Goal: Information Seeking & Learning: Check status

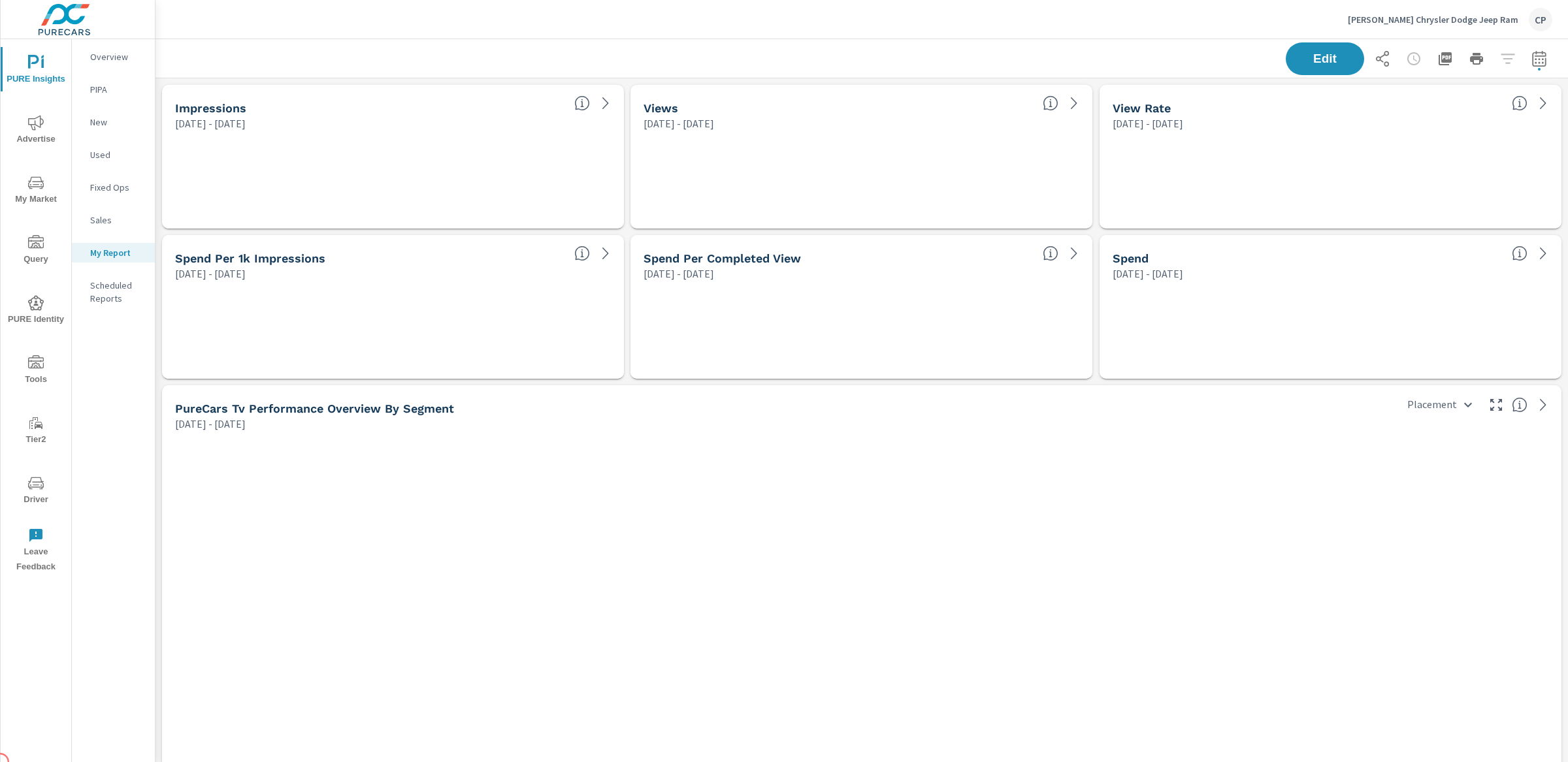
scroll to position [6039, 1426]
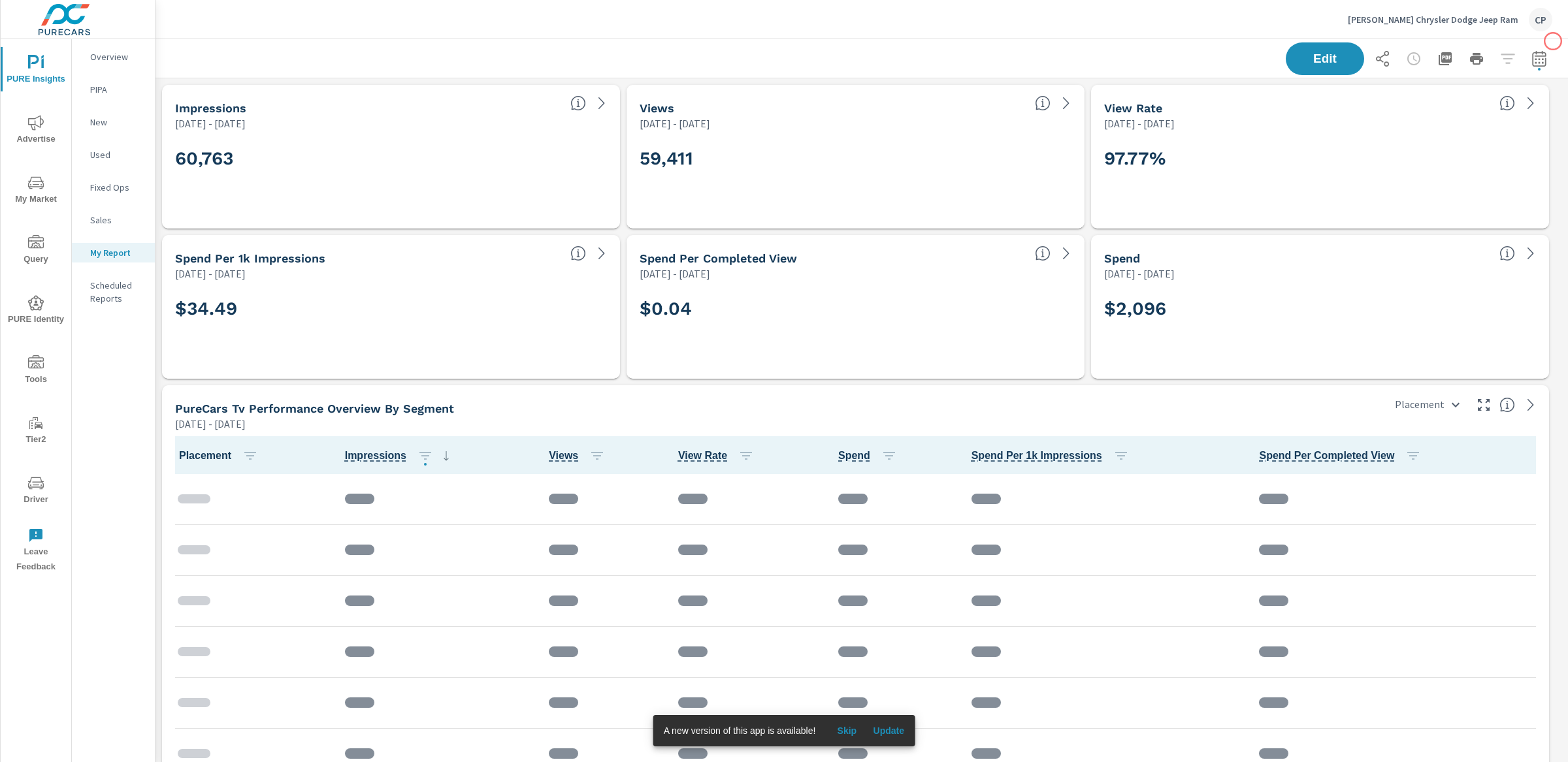
scroll to position [207, 0]
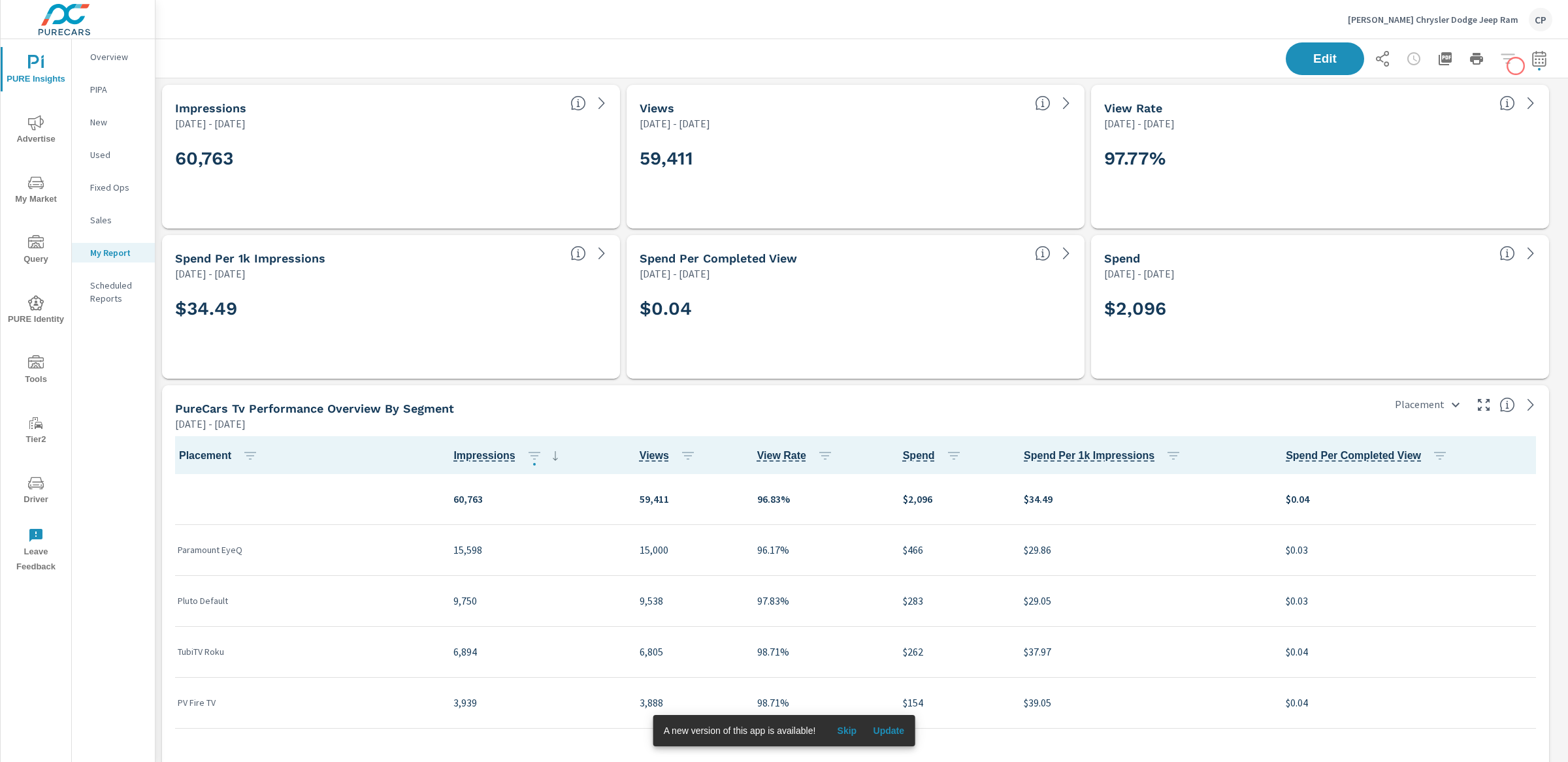
click at [1515, 66] on div "Edit" at bounding box center [1419, 59] width 266 height 32
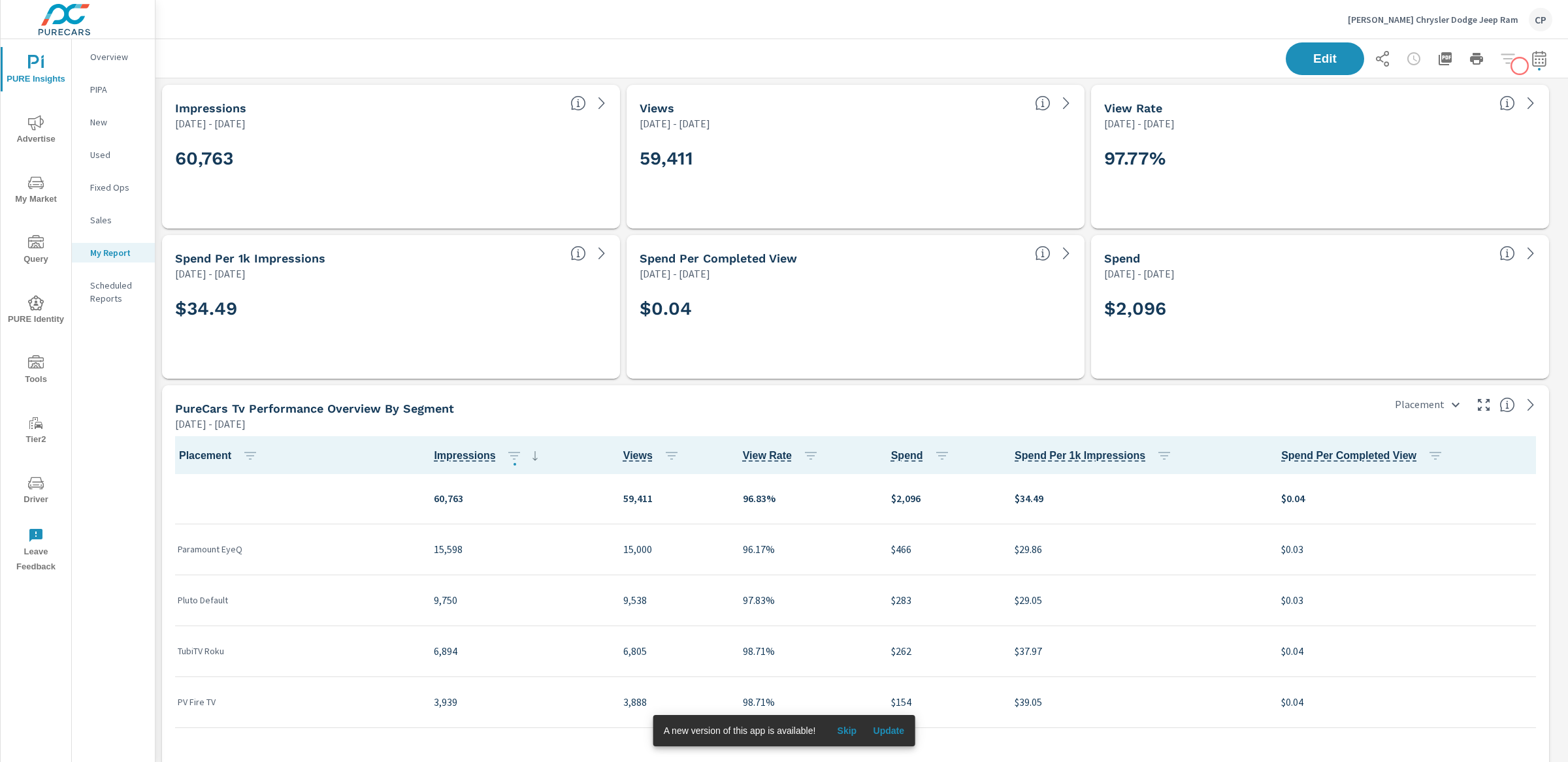
click at [1531, 64] on icon "button" at bounding box center [1539, 59] width 15 height 15
click at [1463, 108] on select "Custom Yesterday Last week Last 7 days Last 14 days Last 30 days Last 45 days L…" at bounding box center [1422, 113] width 141 height 26
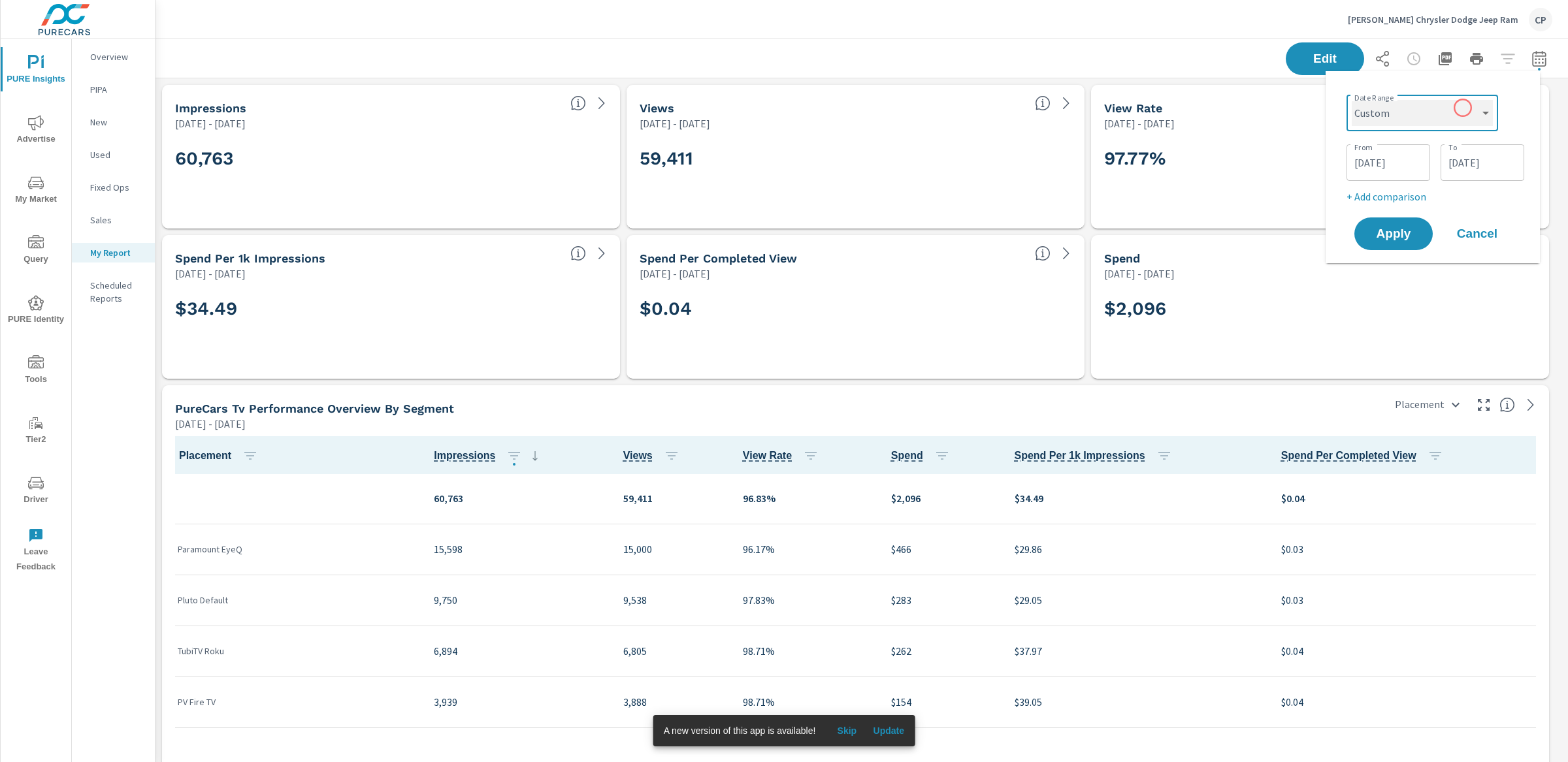
select select "Last month"
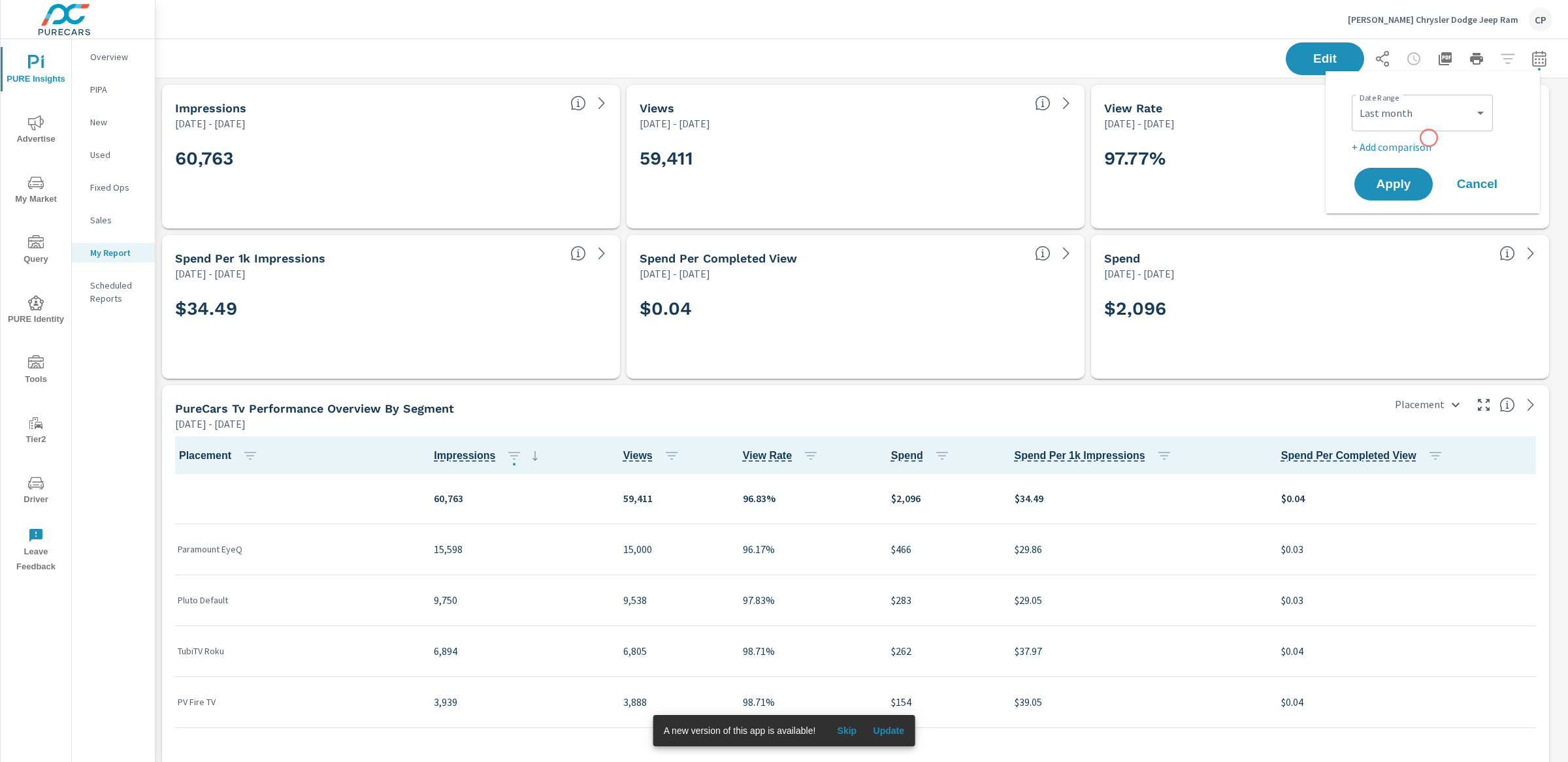
click at [1429, 138] on div "Date Range Custom Yesterday Last week Last 7 days Last 14 days Last 30 days Las…" at bounding box center [1435, 122] width 167 height 65
click at [1429, 145] on p "+ Add comparison" at bounding box center [1435, 147] width 167 height 15
click at [1429, 164] on select "Custom Previous period Previous month Previous year" at bounding box center [1422, 170] width 131 height 26
select select "Previous month"
click at [1414, 211] on button "Apply" at bounding box center [1393, 220] width 81 height 34
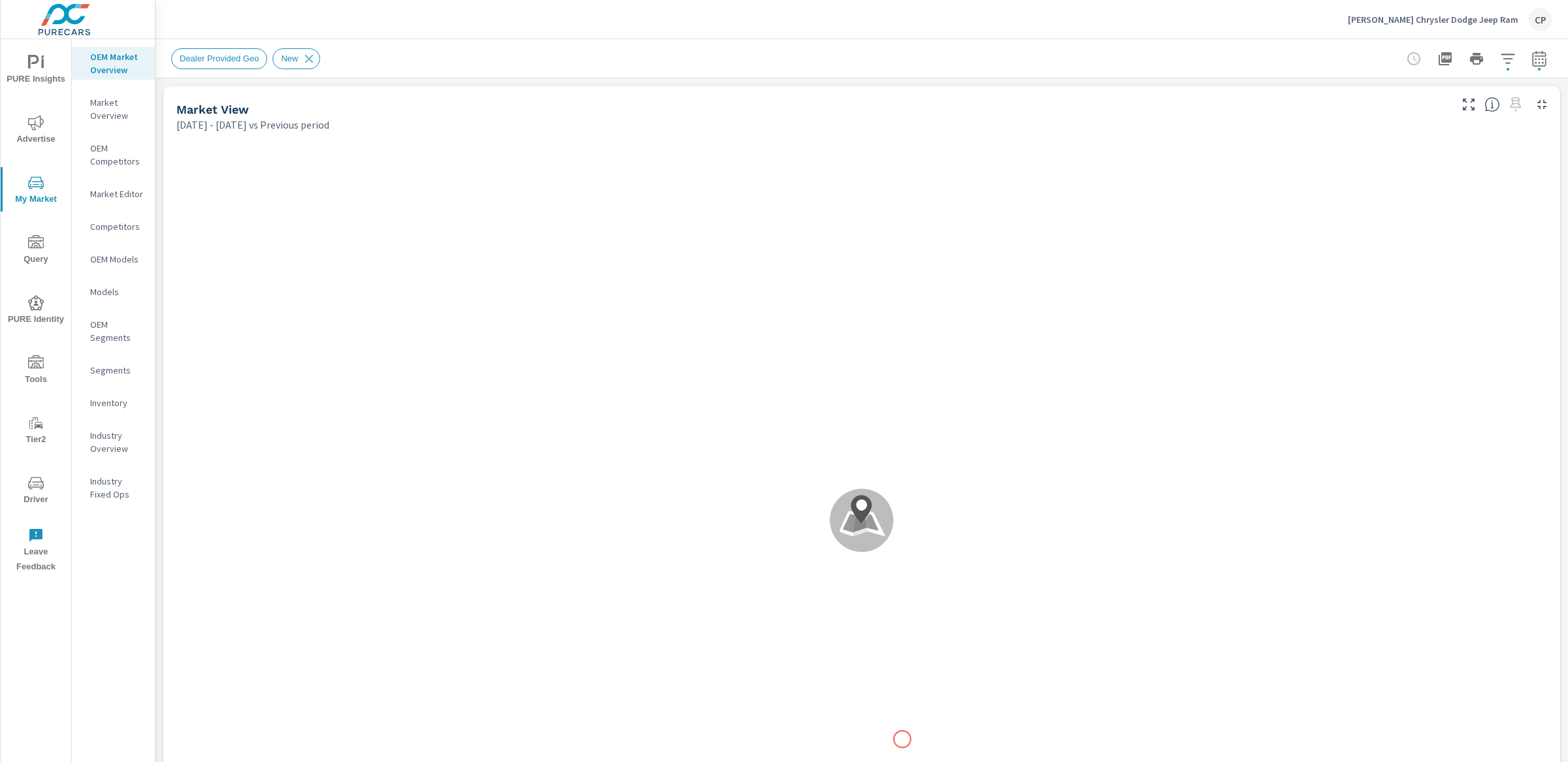
scroll to position [1, 0]
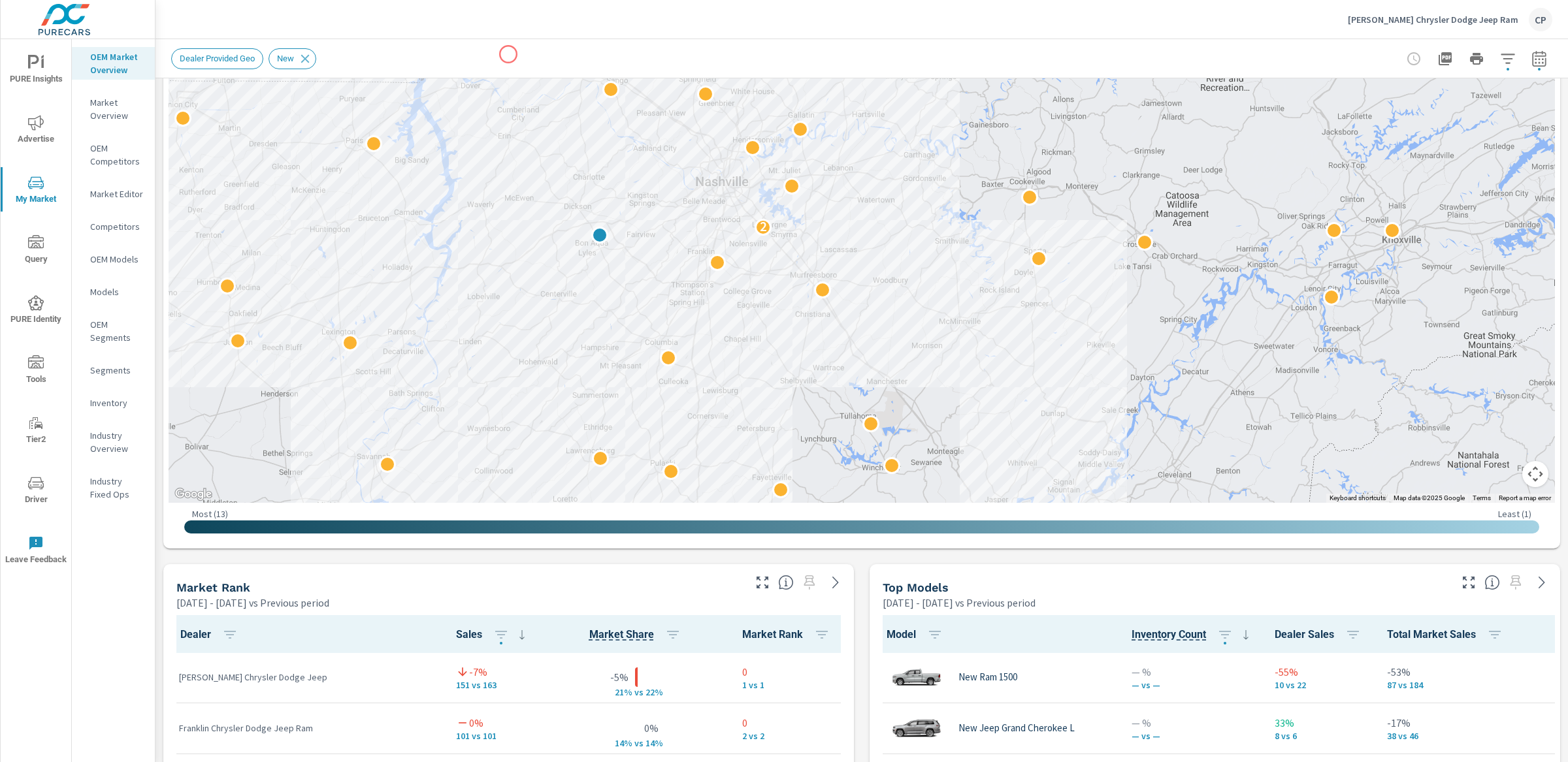
scroll to position [661, 0]
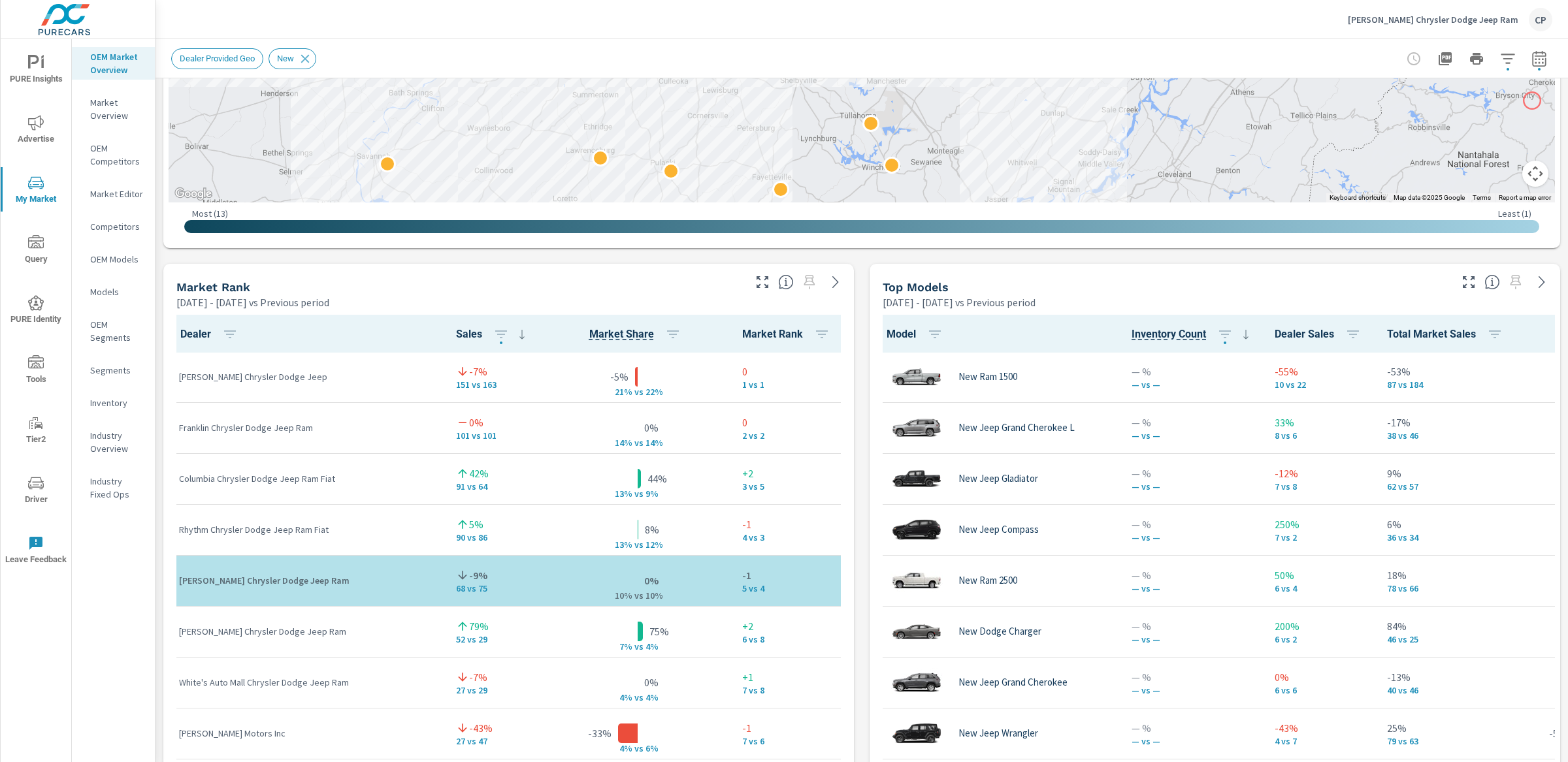
click at [1523, 43] on div "Dealer Provided Geo New" at bounding box center [861, 59] width 1381 height 39
click at [1526, 47] on button "button" at bounding box center [1539, 59] width 26 height 26
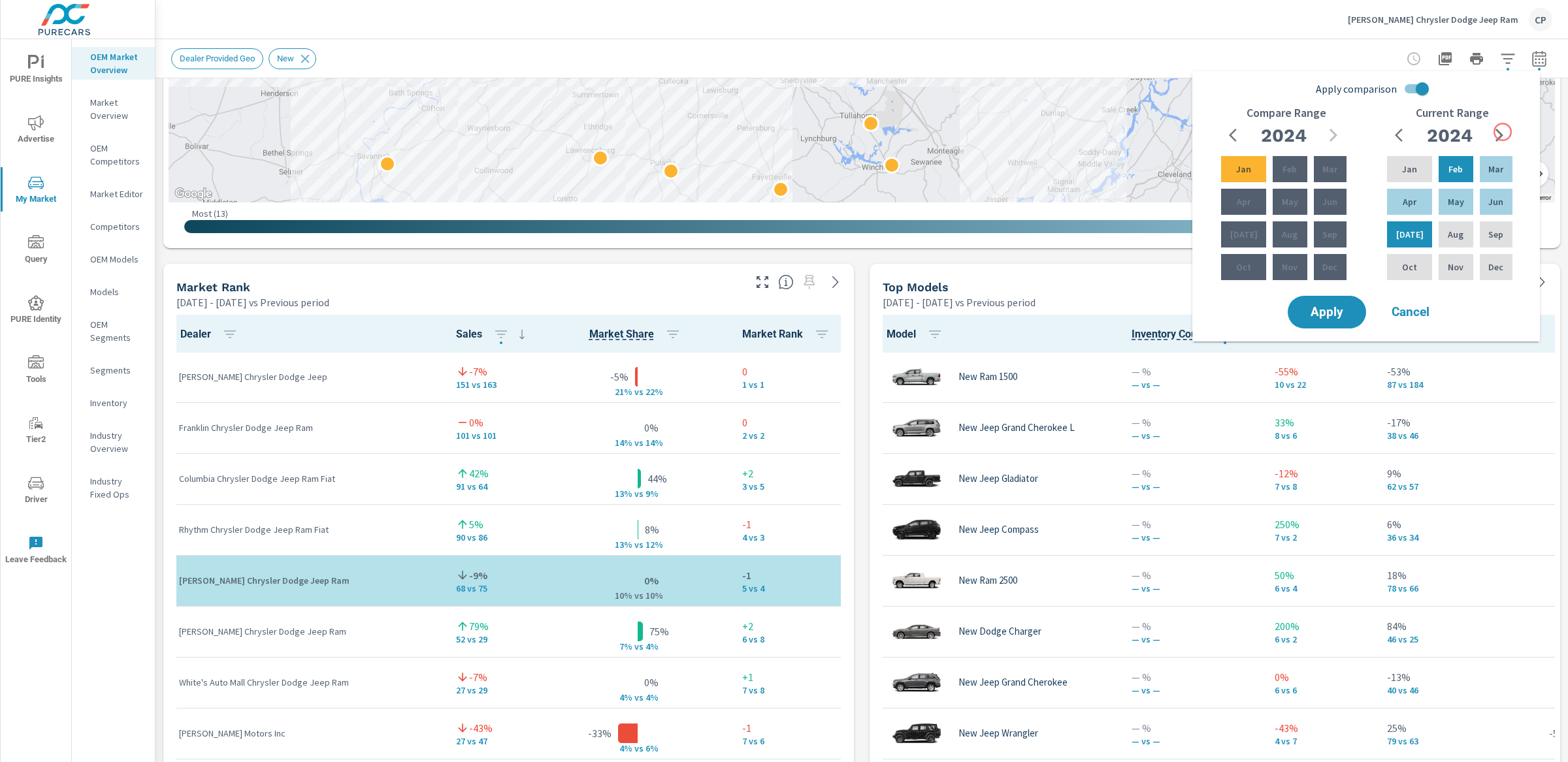
click at [1504, 136] on icon "button" at bounding box center [1499, 135] width 15 height 15
click at [1422, 221] on div "Jul" at bounding box center [1409, 234] width 50 height 32
click at [1442, 179] on div "Feb" at bounding box center [1455, 169] width 39 height 32
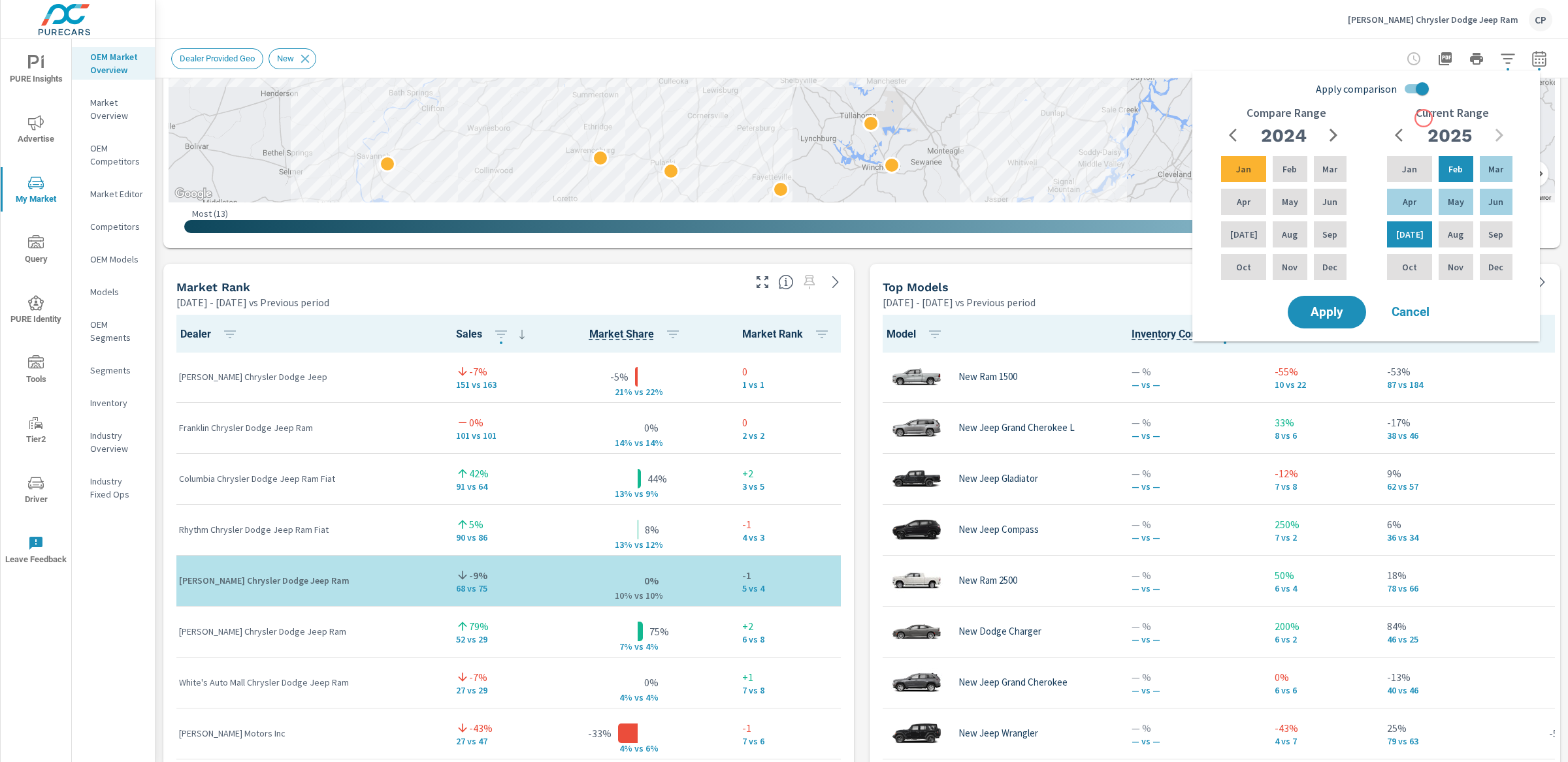
click at [1423, 109] on h6 "Current Range" at bounding box center [1452, 113] width 74 height 13
click at [1422, 91] on input "Apply comparison" at bounding box center [1422, 89] width 74 height 25
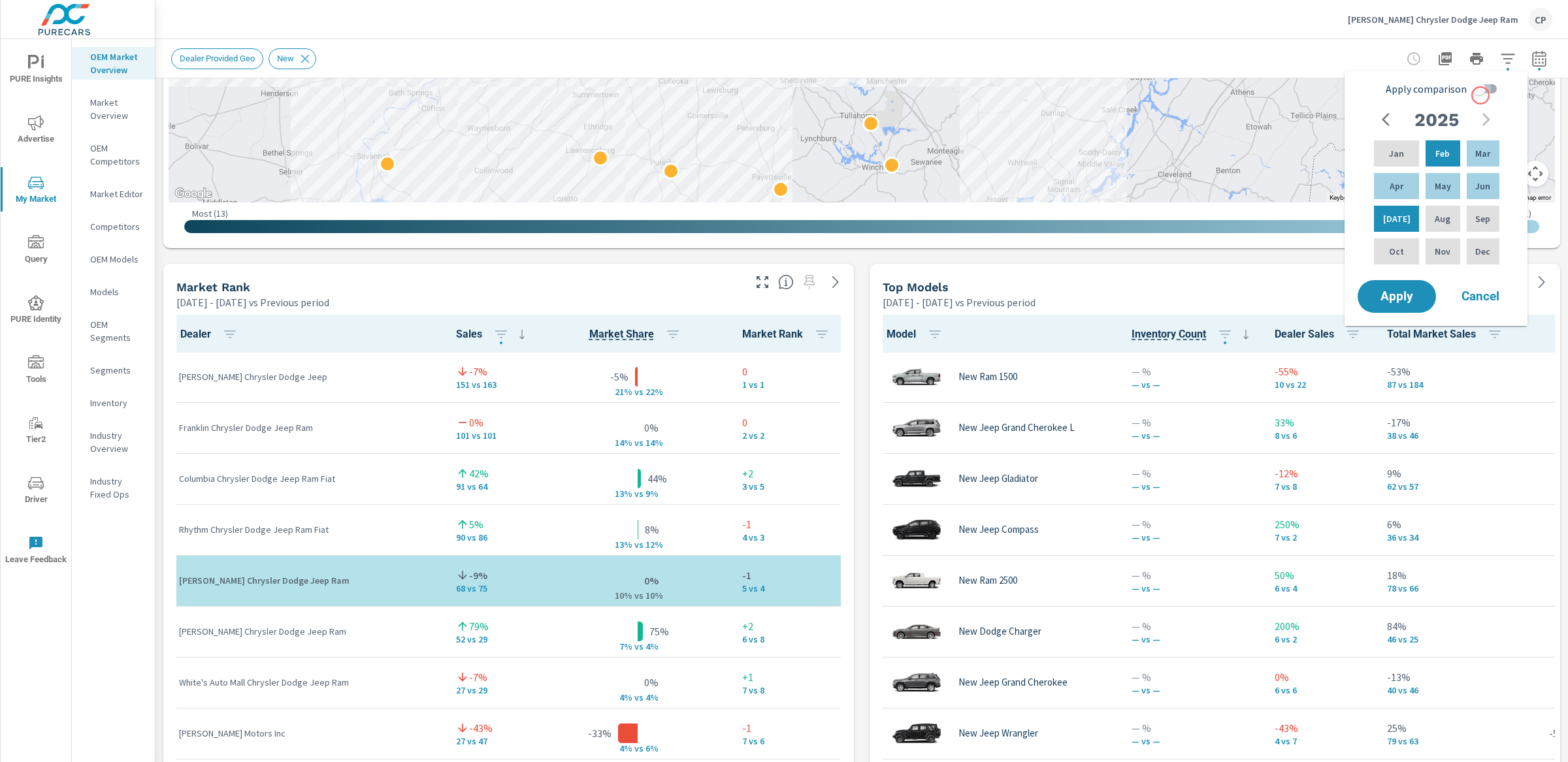
click at [1481, 95] on input "Apply comparison" at bounding box center [1479, 89] width 74 height 25
checkbox input "true"
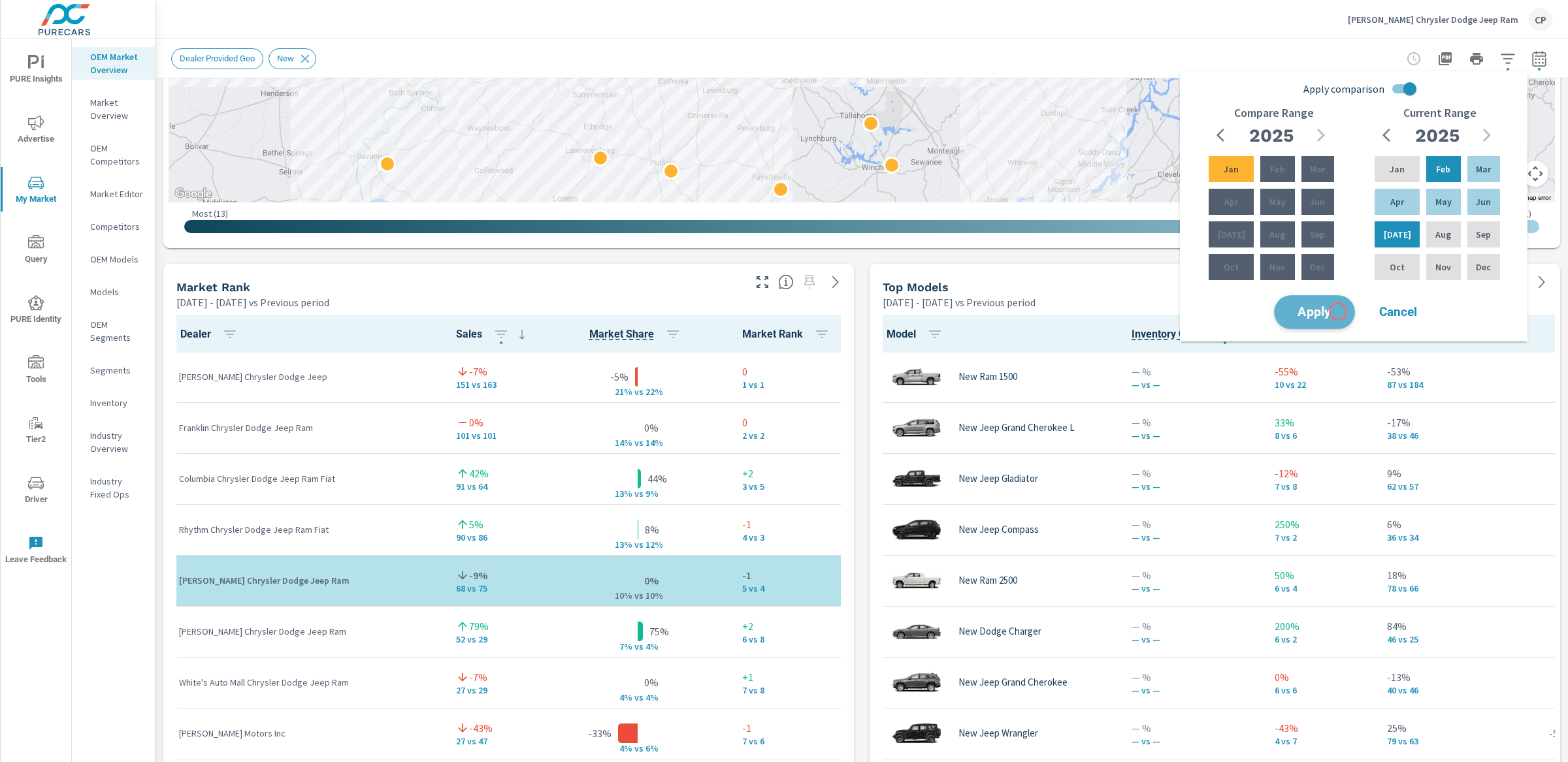
click at [1338, 312] on span "Apply" at bounding box center [1314, 313] width 53 height 12
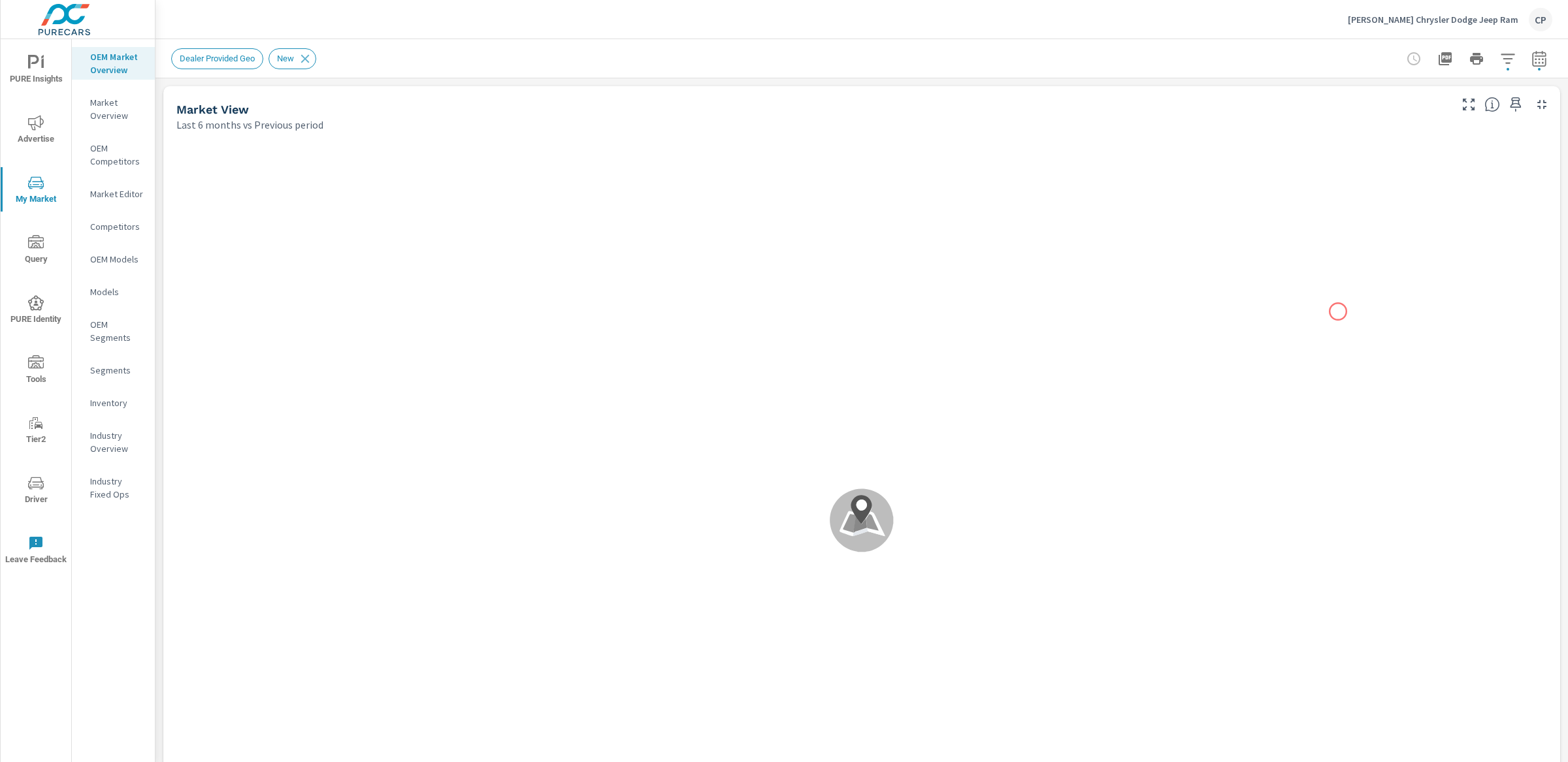
scroll to position [1, 0]
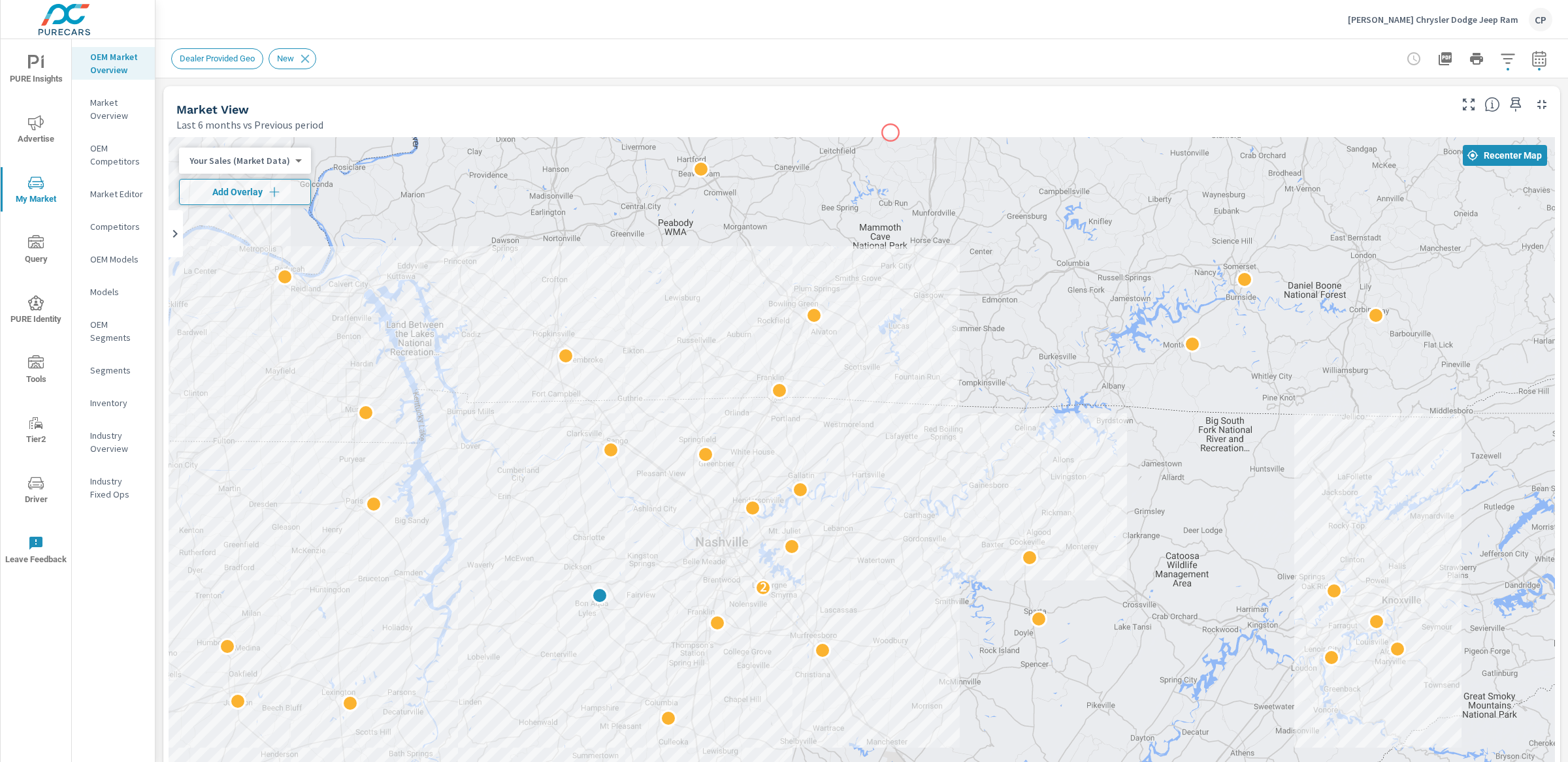
click at [885, 119] on div "Last 6 months vs Previous period" at bounding box center [812, 125] width 1272 height 15
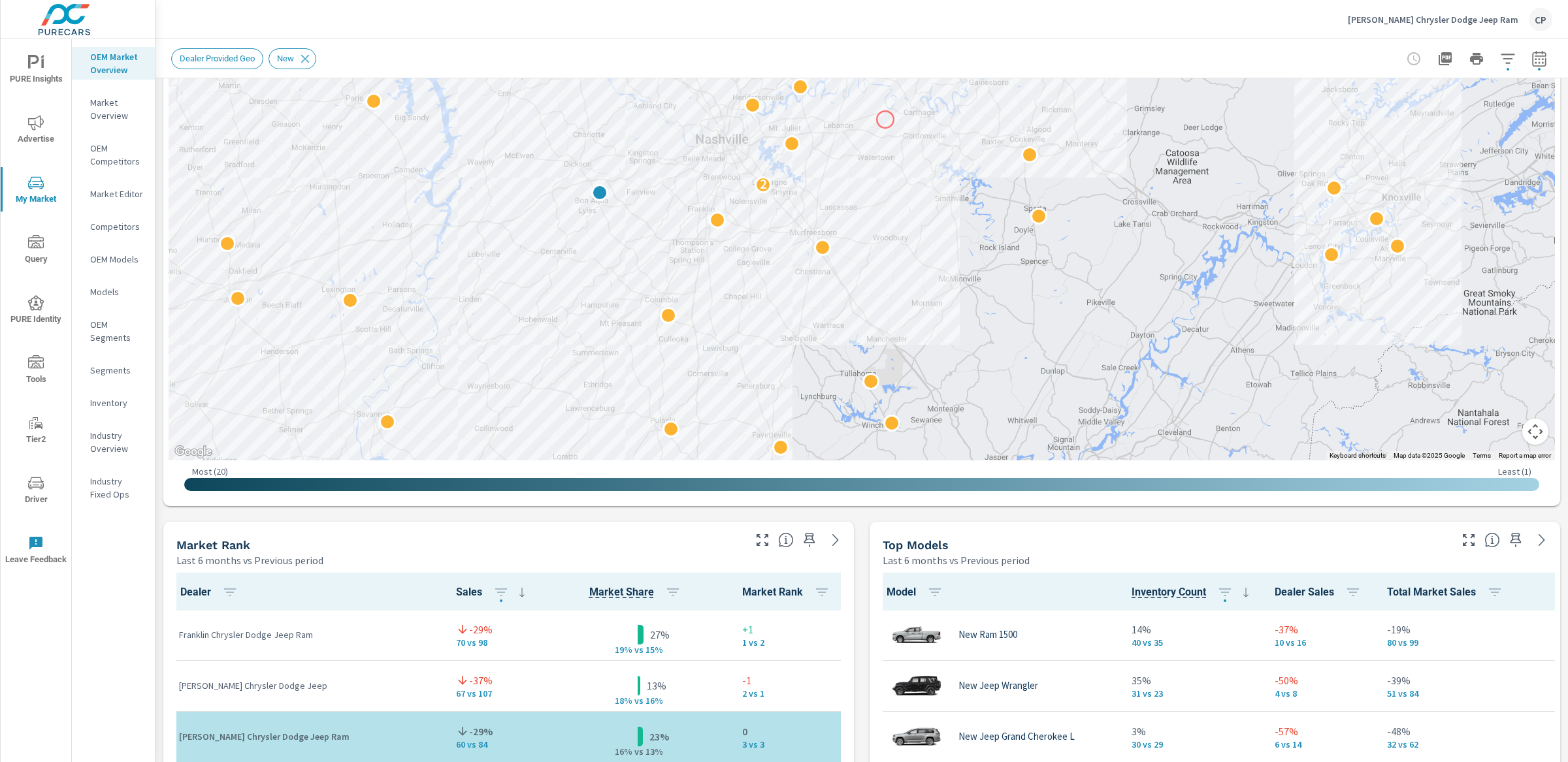
scroll to position [589, 0]
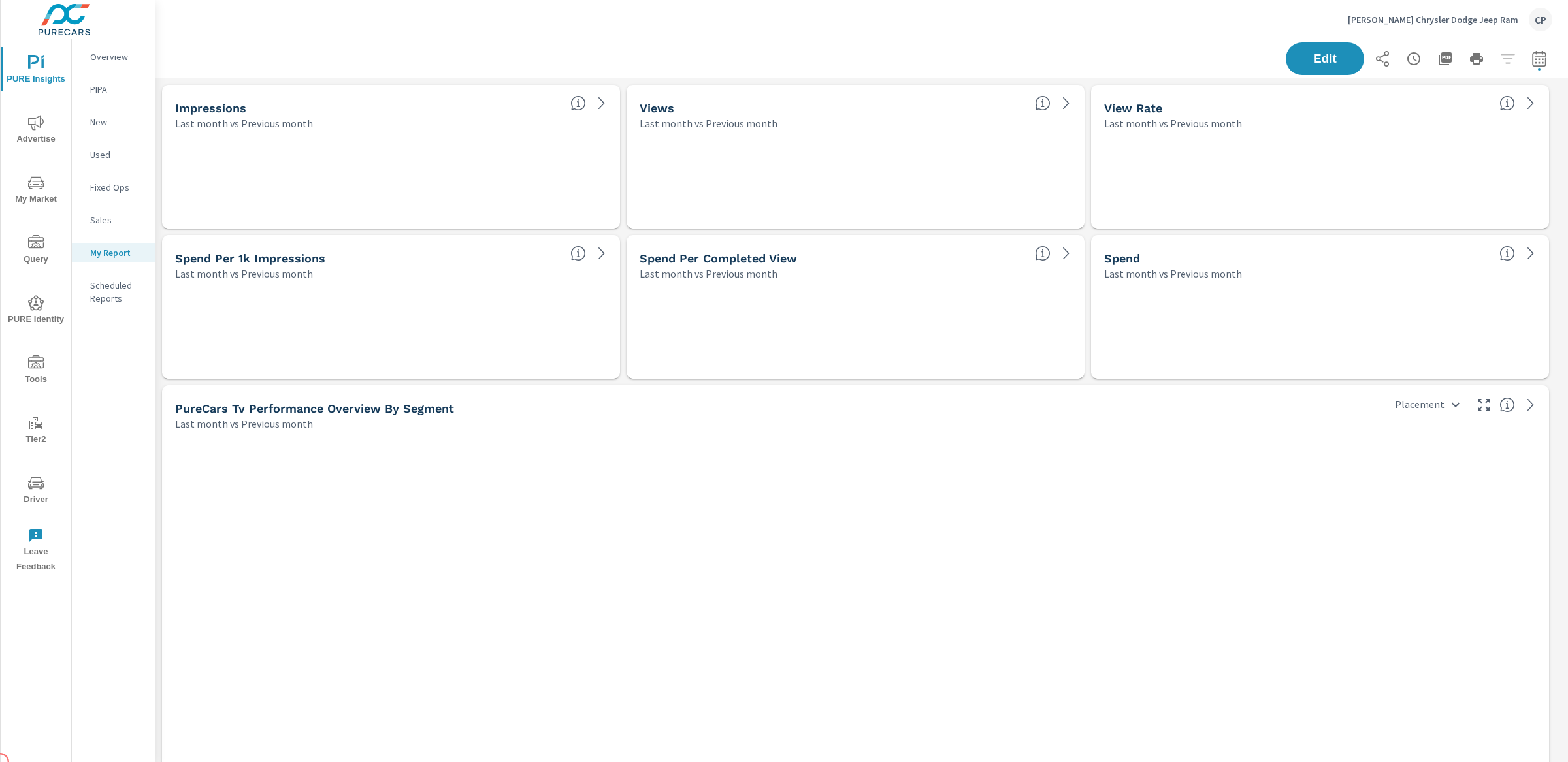
scroll to position [6039, 1426]
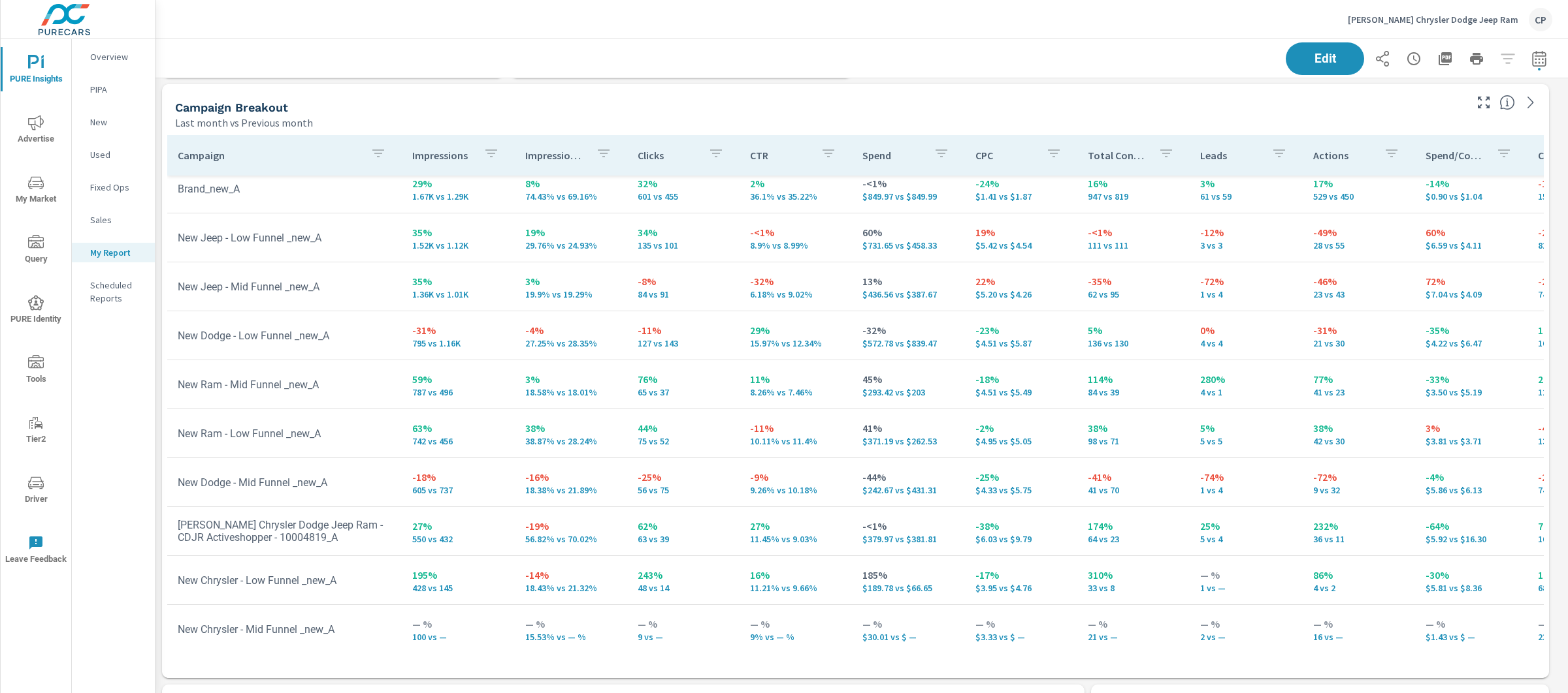
scroll to position [3230, 0]
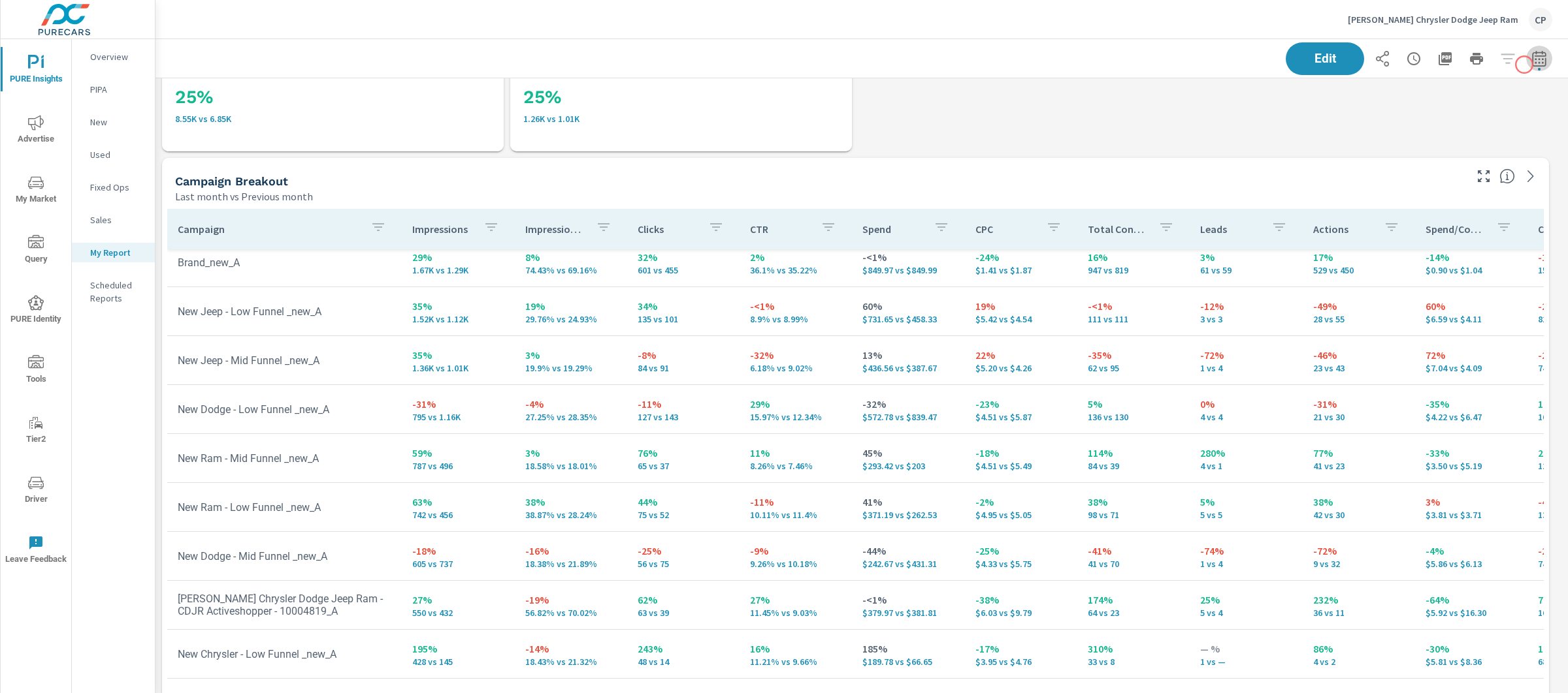
click at [1531, 65] on icon "button" at bounding box center [1539, 59] width 15 height 15
select select "Last month"
select select "Previous month"
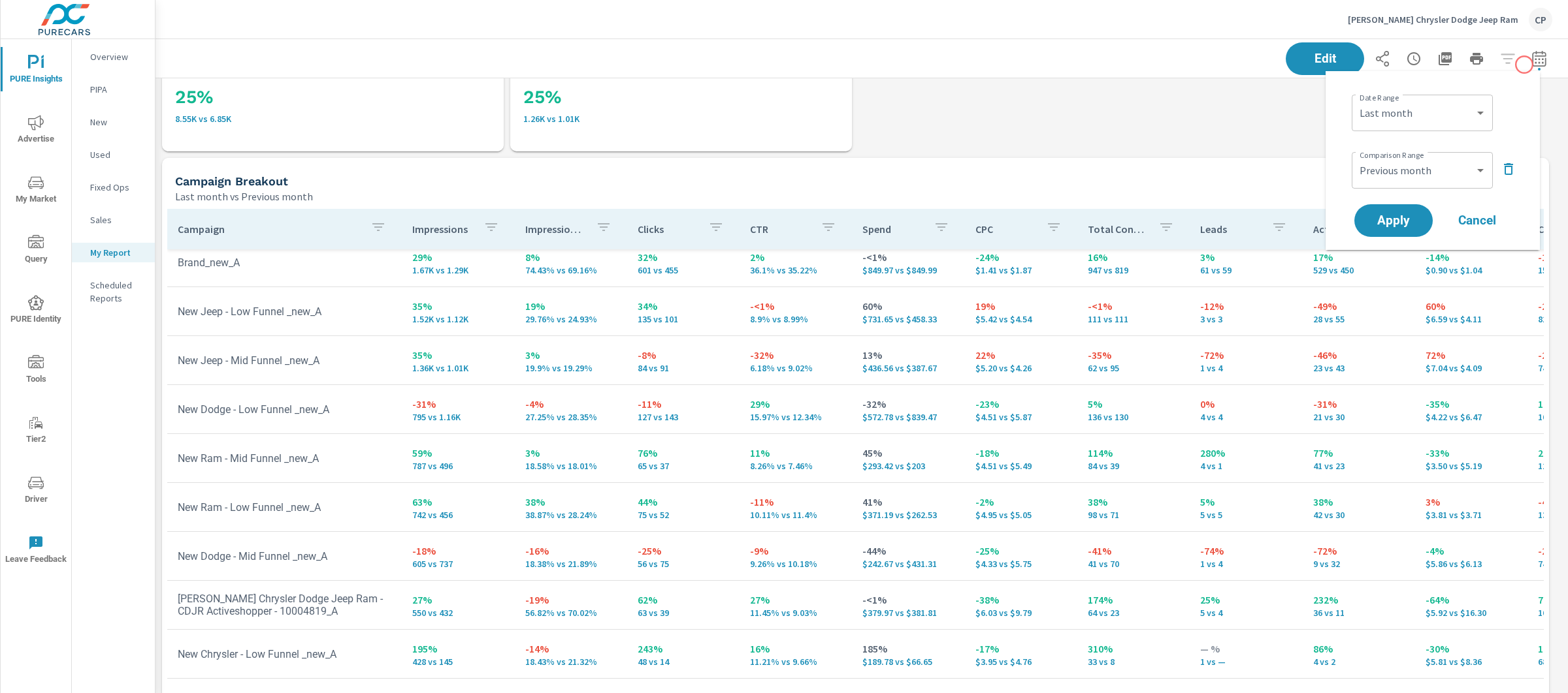
scroll to position [6037, 1426]
click at [1499, 152] on div "Comparison Range Custom Previous period Previous month Previous year ​" at bounding box center [1435, 169] width 167 height 44
click at [1499, 155] on div "Comparison Range Custom Previous period Previous month Previous year ​" at bounding box center [1435, 169] width 167 height 44
click at [1501, 162] on icon "button" at bounding box center [1508, 169] width 15 height 15
click at [1391, 204] on div "Date Range Custom Yesterday Last week Last 7 days Last 14 days Last 30 days Las…" at bounding box center [1433, 142] width 214 height 142
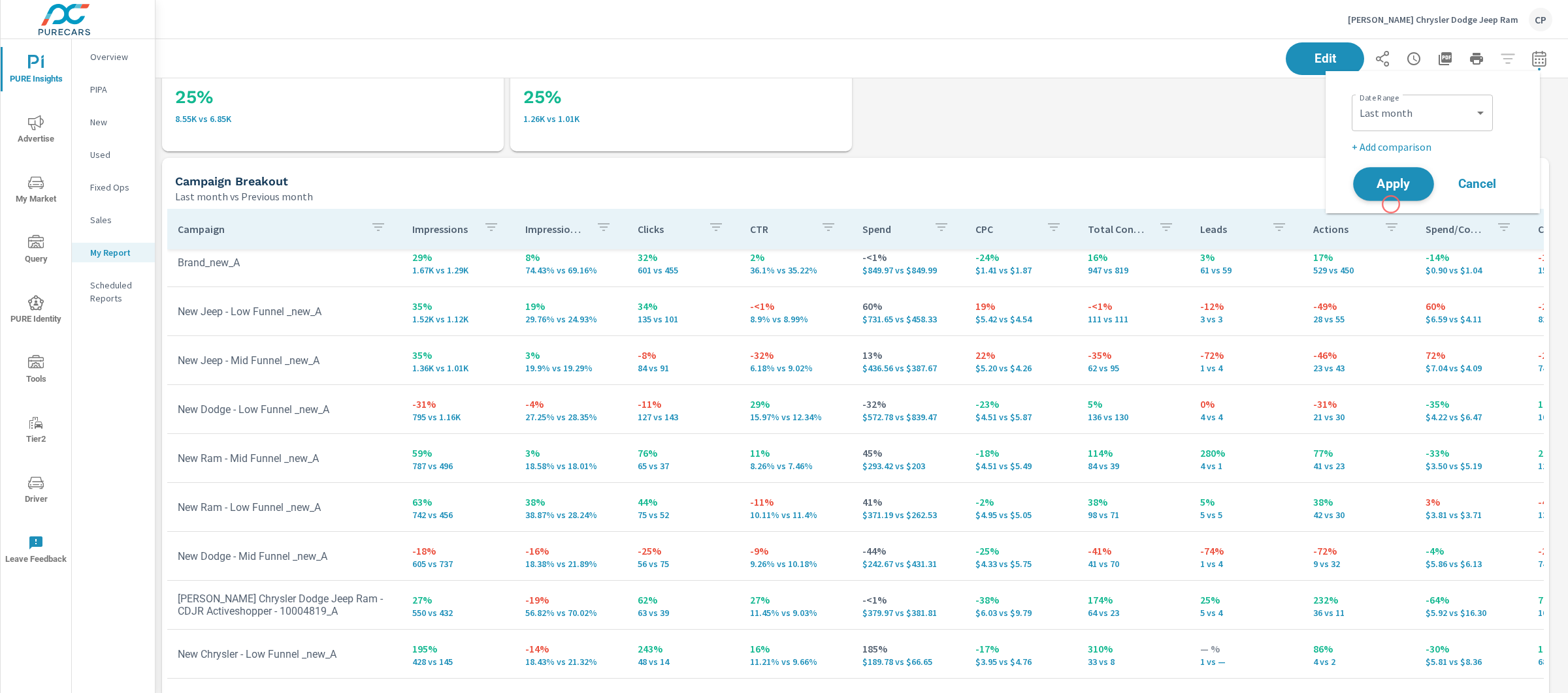
click at [1391, 183] on span "Apply" at bounding box center [1393, 184] width 53 height 12
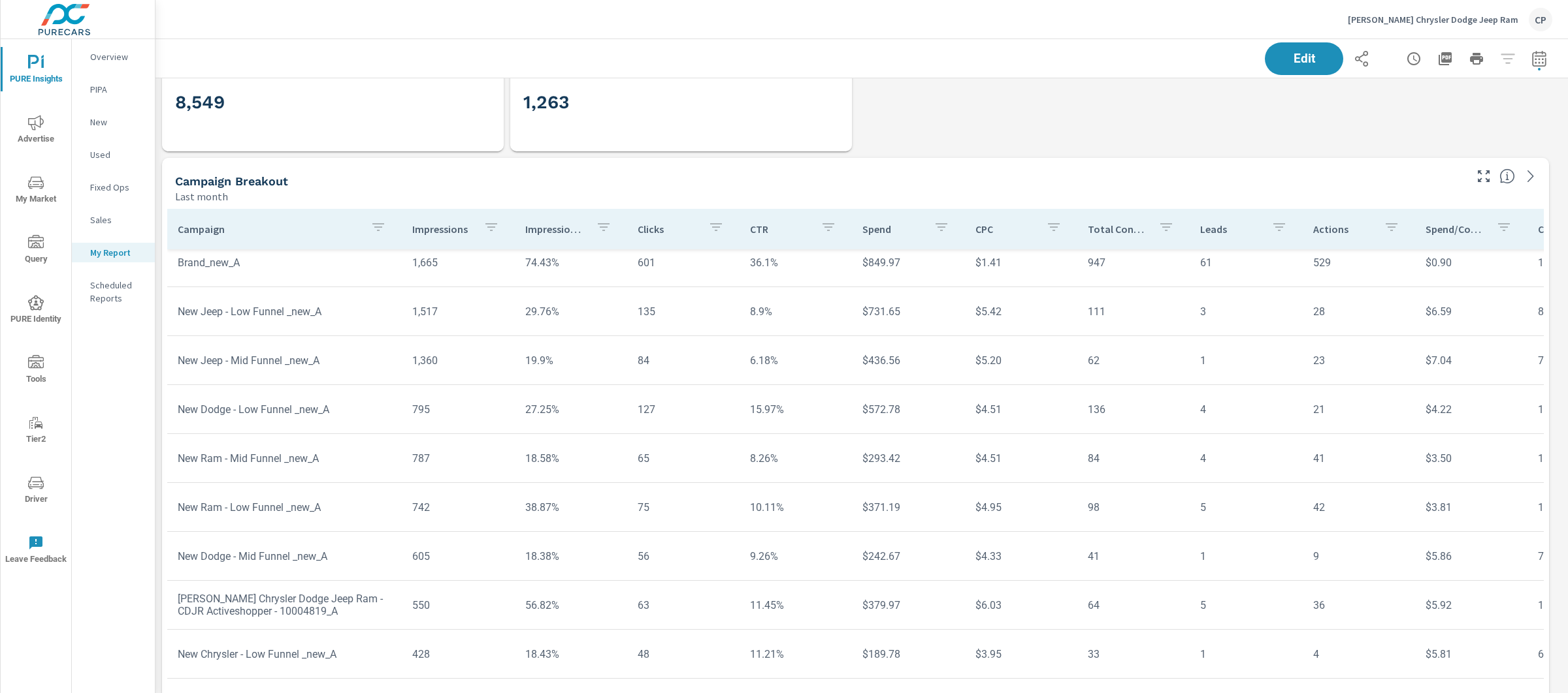
scroll to position [6037, 1426]
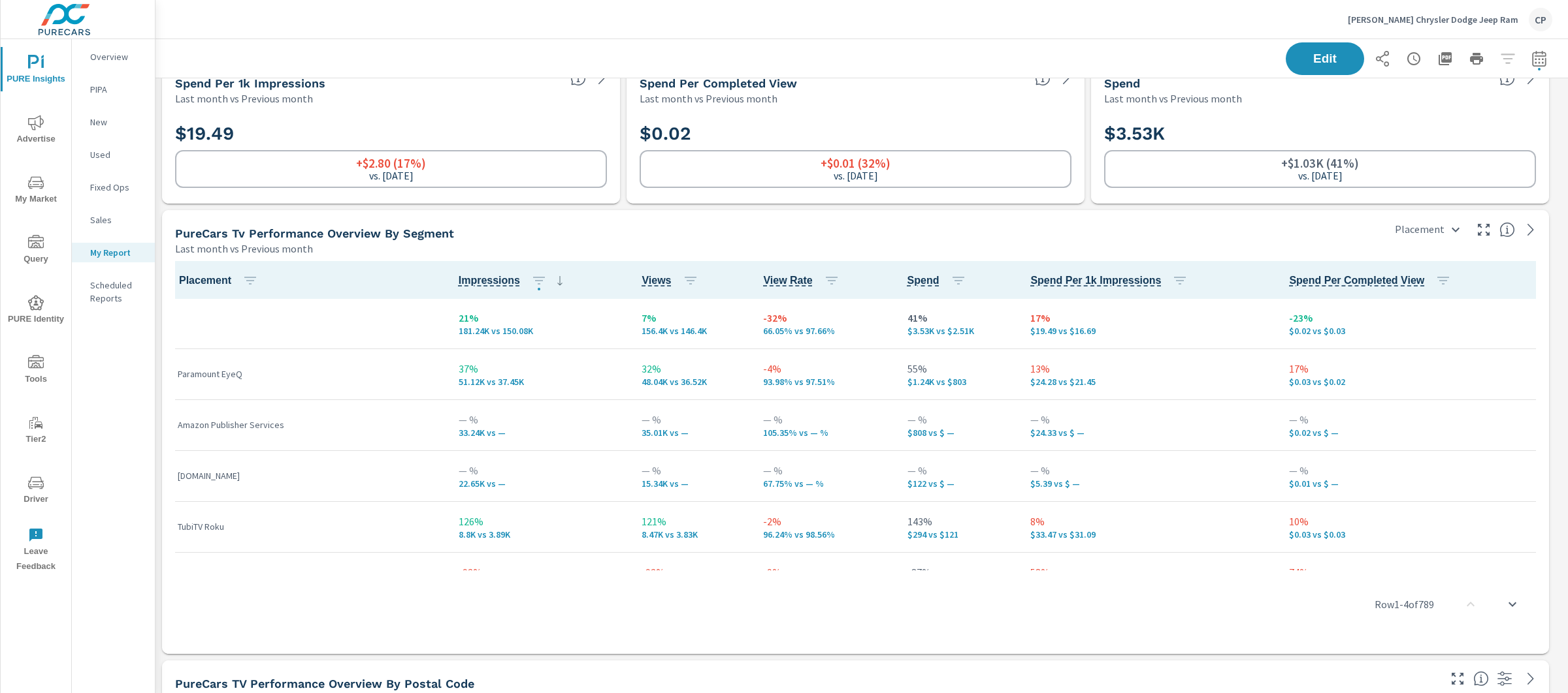
scroll to position [864, 0]
